Goal: Transaction & Acquisition: Download file/media

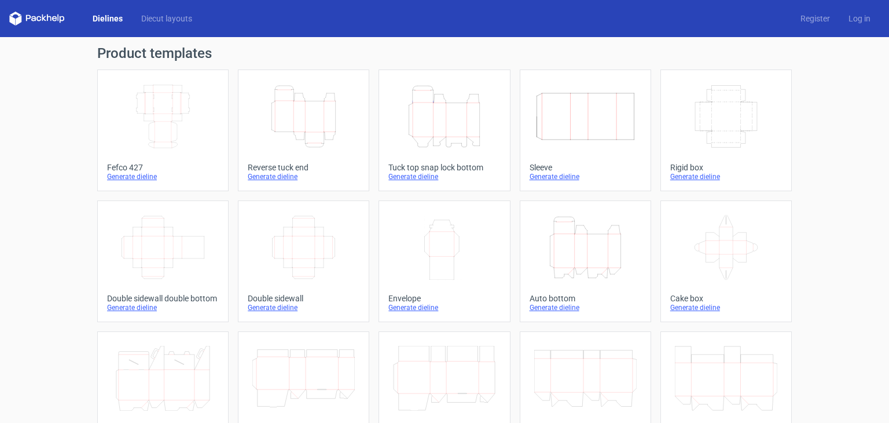
click at [452, 135] on icon "Height Depth Width" at bounding box center [444, 116] width 102 height 65
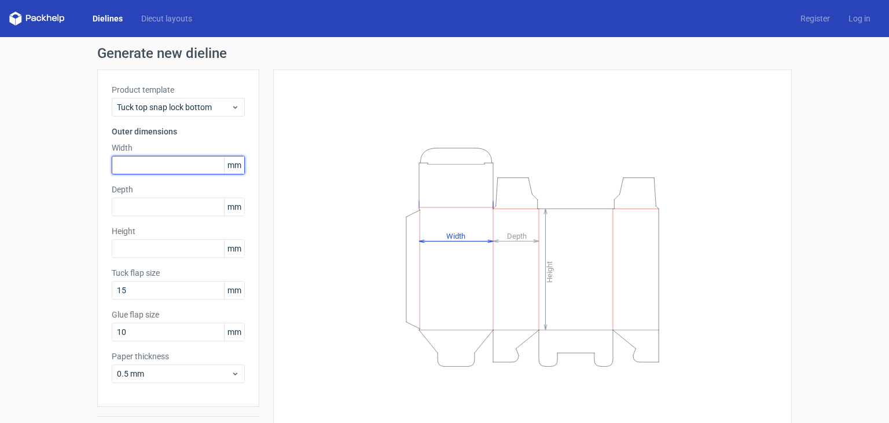
click at [134, 166] on input "text" at bounding box center [178, 165] width 133 height 19
type input "325"
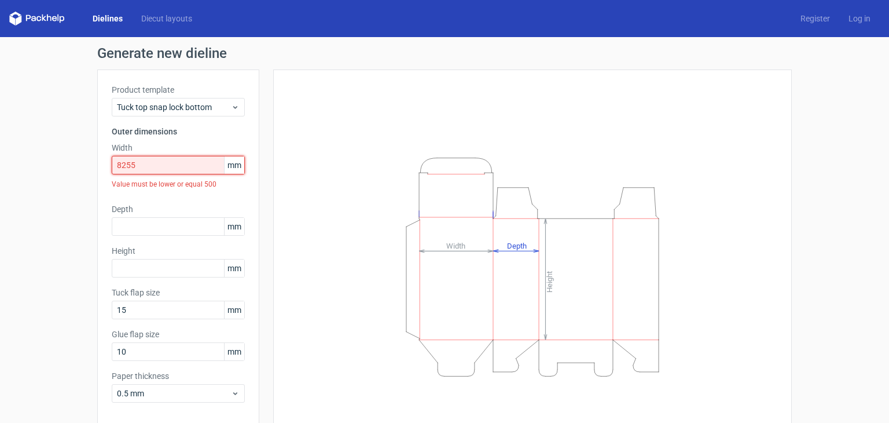
click at [124, 163] on input "8255" at bounding box center [178, 165] width 133 height 19
click at [123, 165] on input "8255" at bounding box center [178, 165] width 133 height 19
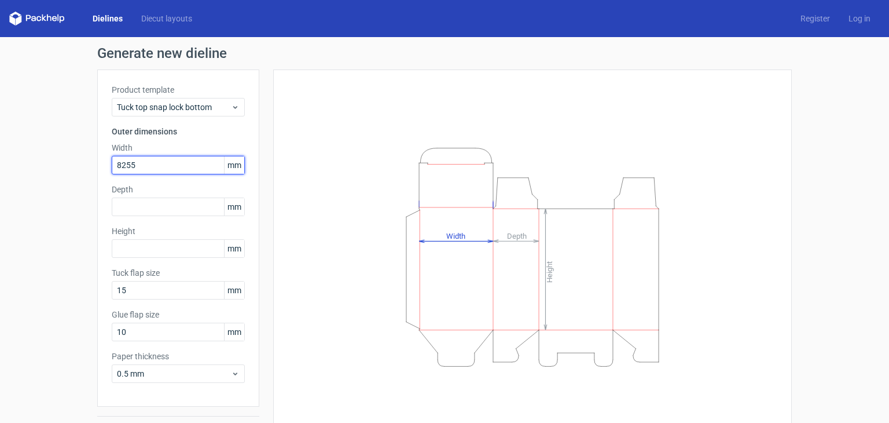
click at [120, 167] on input "8255" at bounding box center [178, 165] width 133 height 19
drag, startPoint x: 145, startPoint y: 163, endPoint x: 97, endPoint y: 168, distance: 48.3
click at [97, 168] on div "Product template Tuck top snap lock bottom Outer dimensions Width 8255 mm Depth…" at bounding box center [178, 237] width 162 height 337
type input "83"
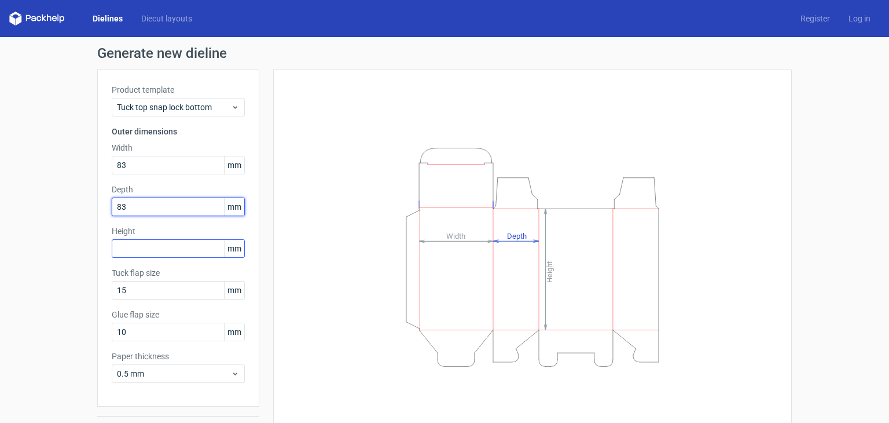
type input "83"
click at [188, 242] on input "text" at bounding box center [178, 248] width 133 height 19
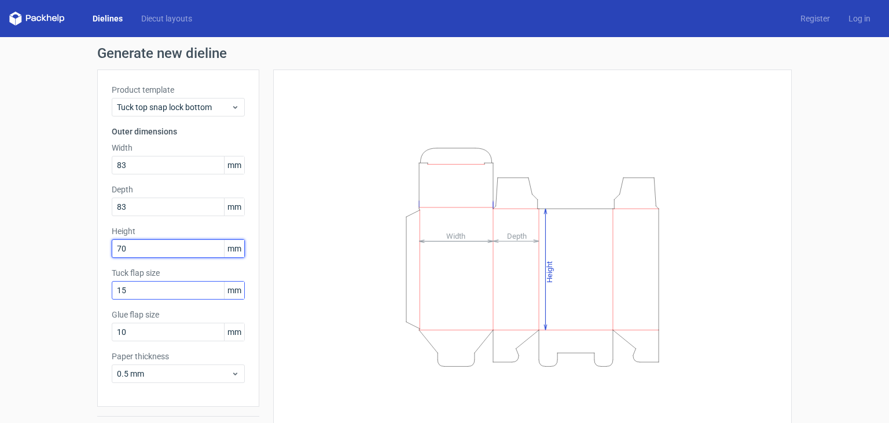
type input "70"
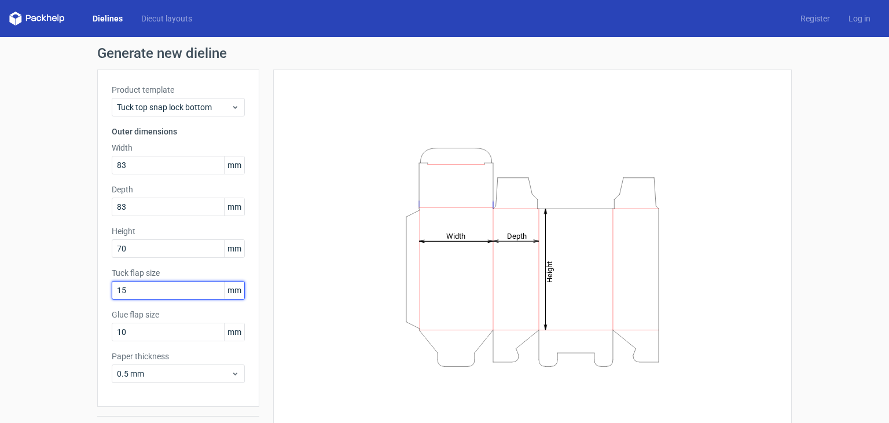
click at [167, 285] on input "15" at bounding box center [178, 290] width 133 height 19
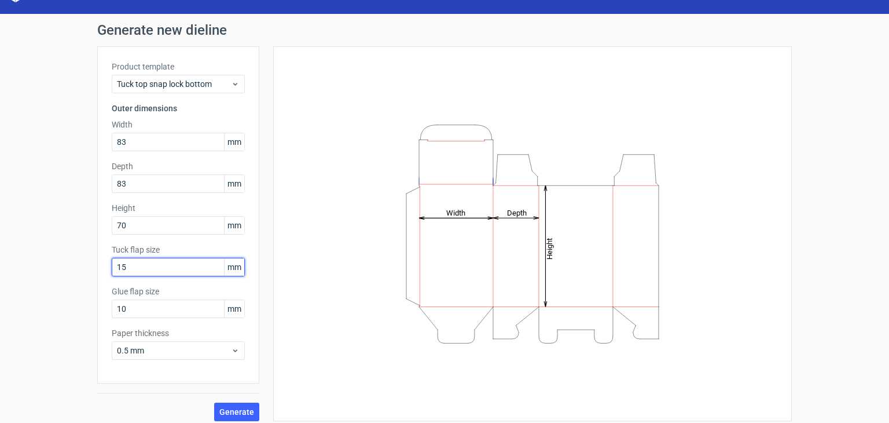
scroll to position [30, 0]
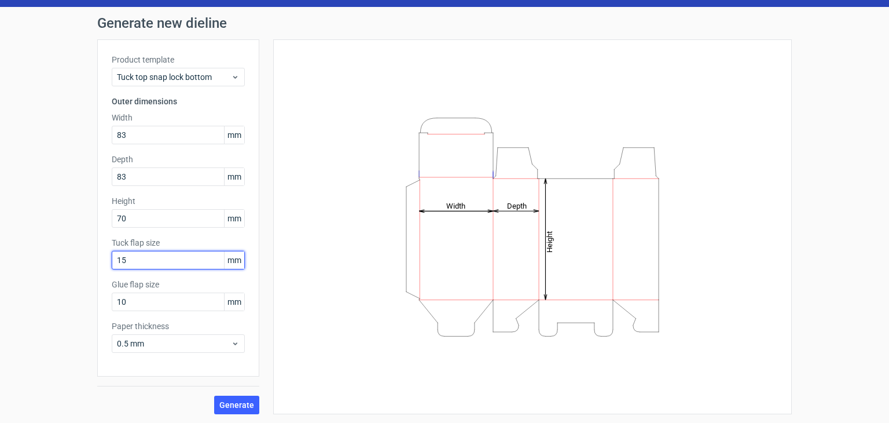
type input "1"
type input "83"
click at [231, 407] on span "Generate" at bounding box center [236, 405] width 35 height 8
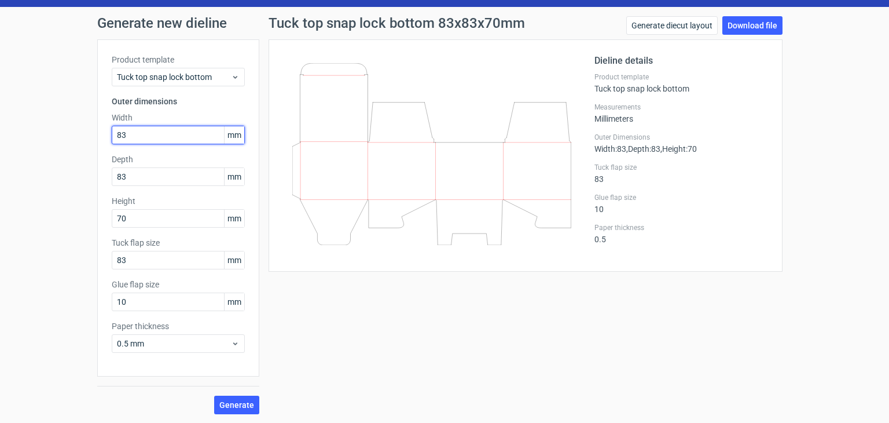
click at [155, 137] on input "83" at bounding box center [178, 135] width 133 height 19
type input "76"
click at [126, 179] on input "83" at bounding box center [178, 176] width 133 height 19
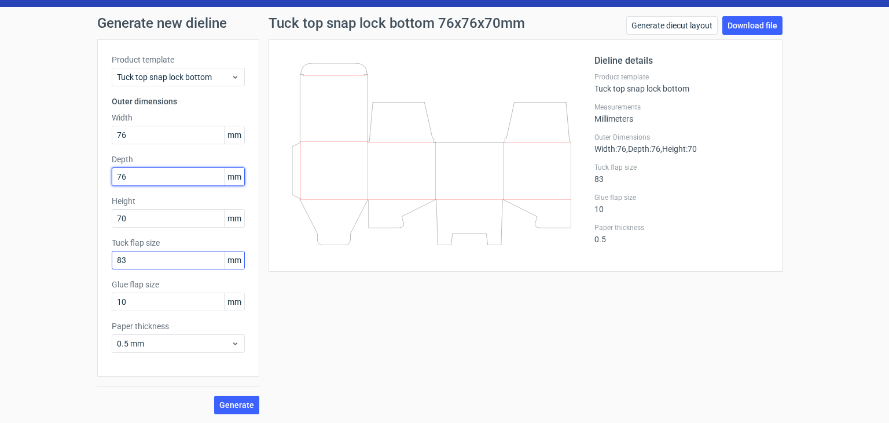
type input "76"
click at [125, 262] on input "83" at bounding box center [178, 260] width 133 height 19
type input "76"
click at [225, 396] on button "Generate" at bounding box center [236, 404] width 45 height 19
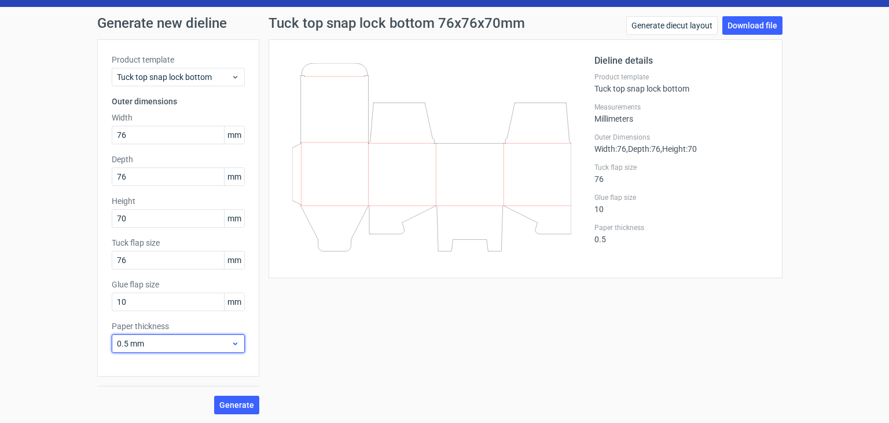
click at [166, 342] on span "0.5 mm" at bounding box center [174, 343] width 114 height 12
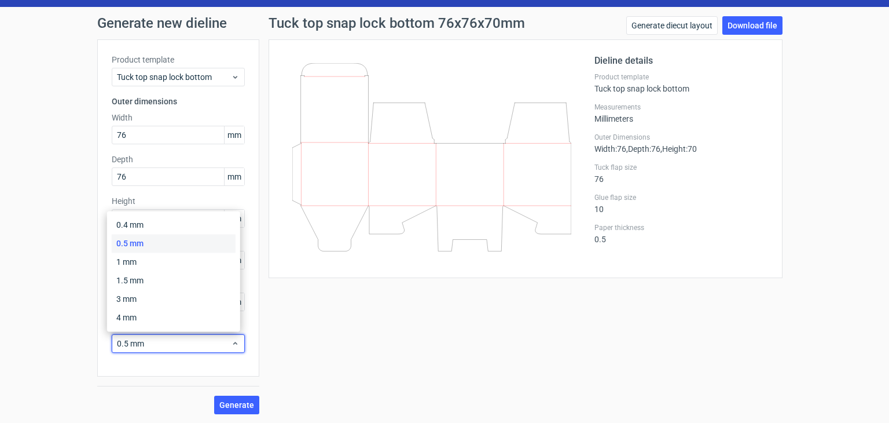
click at [301, 322] on div "Tuck top snap lock bottom 76x76x70mm Generate diecut layout Download file Dieli…" at bounding box center [525, 215] width 533 height 398
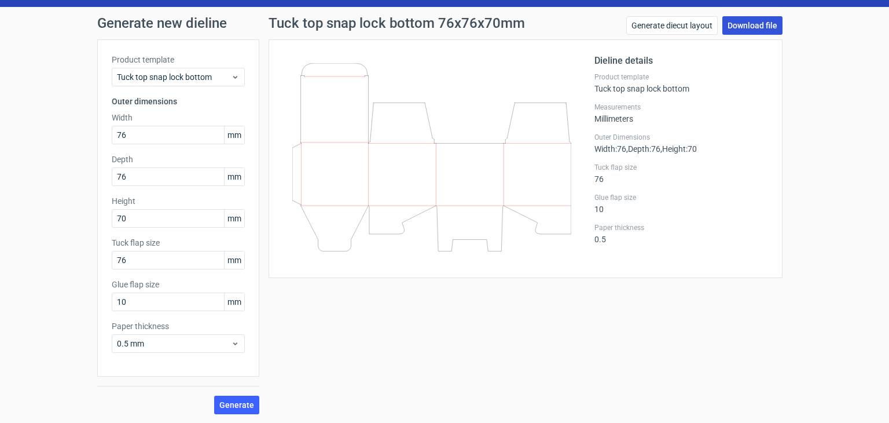
click at [740, 27] on link "Download file" at bounding box center [752, 25] width 60 height 19
